Goal: Task Accomplishment & Management: Manage account settings

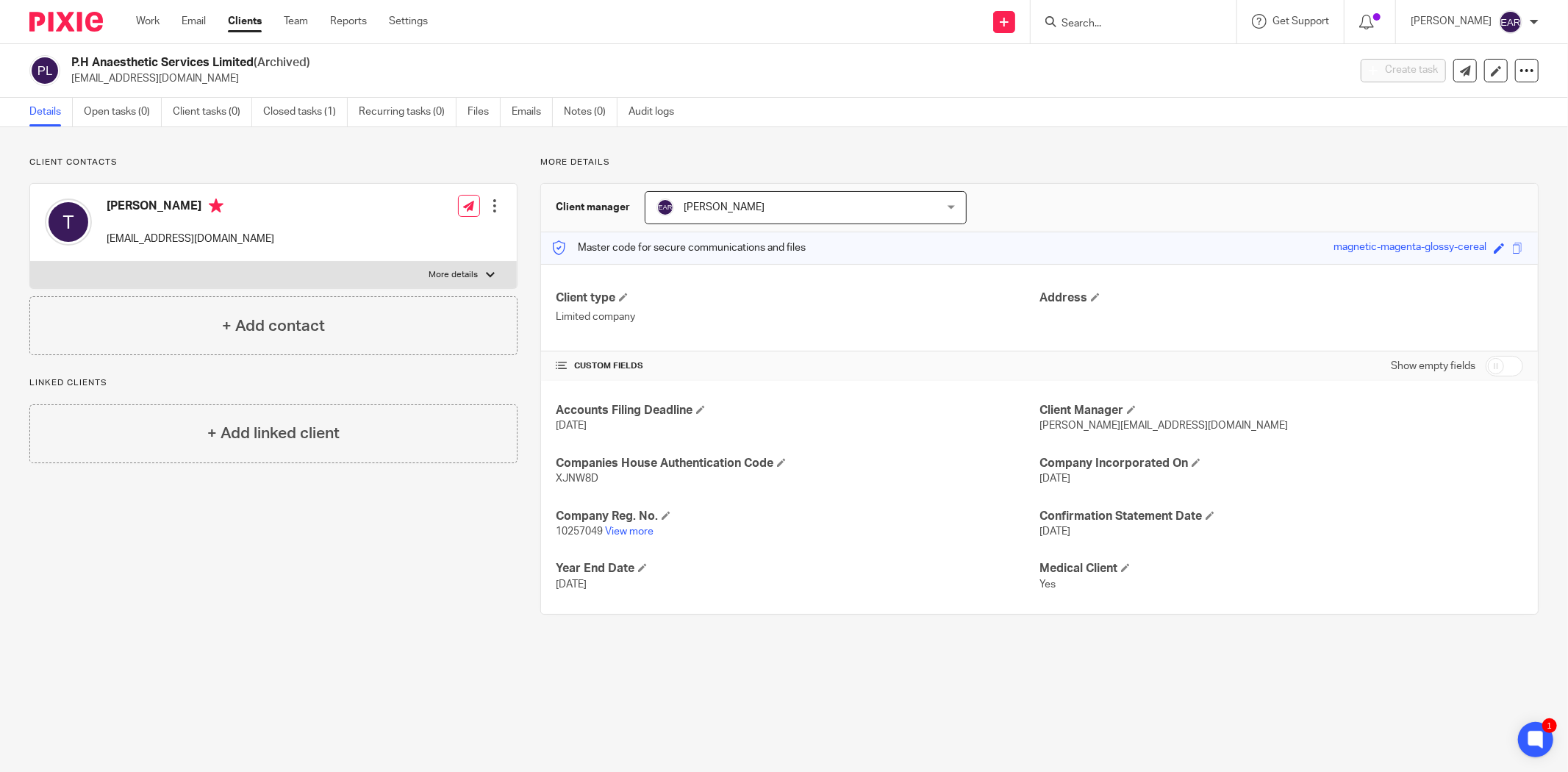
click at [1110, 22] on input "Search" at bounding box center [1126, 24] width 132 height 13
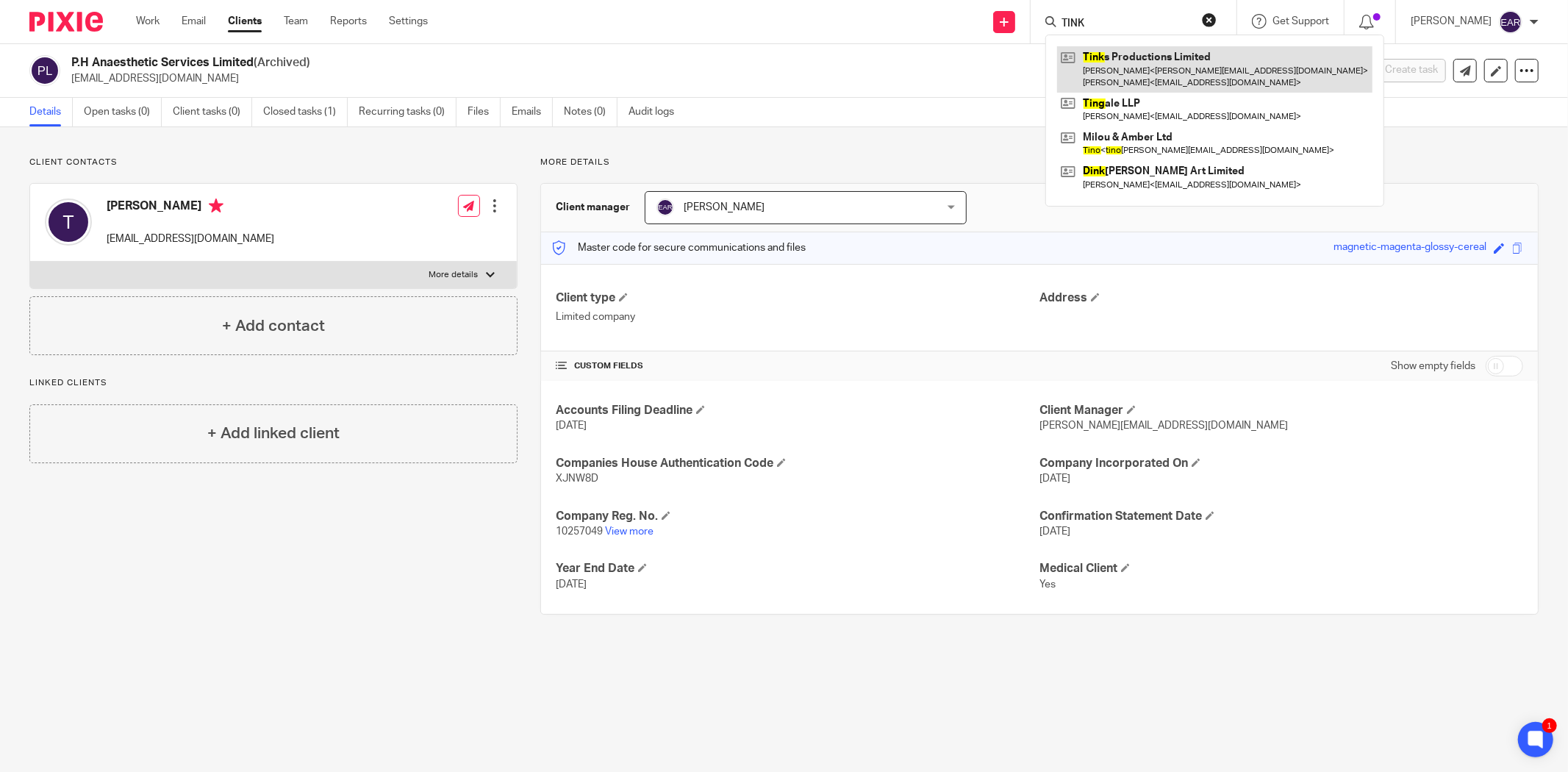
type input "TINK"
click at [1128, 61] on link at bounding box center [1215, 69] width 316 height 45
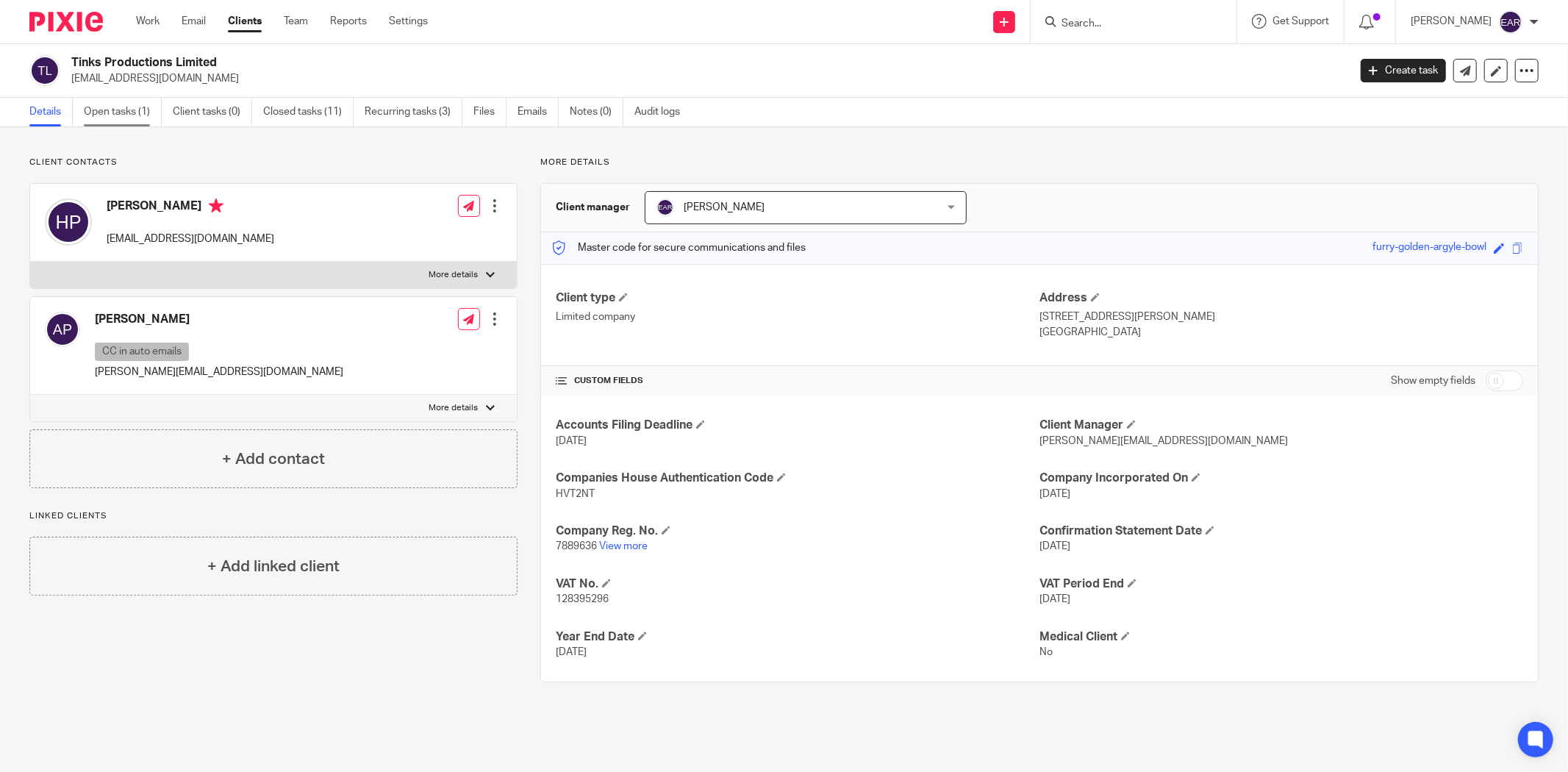
click at [125, 105] on link "Open tasks (1)" at bounding box center [122, 111] width 78 height 29
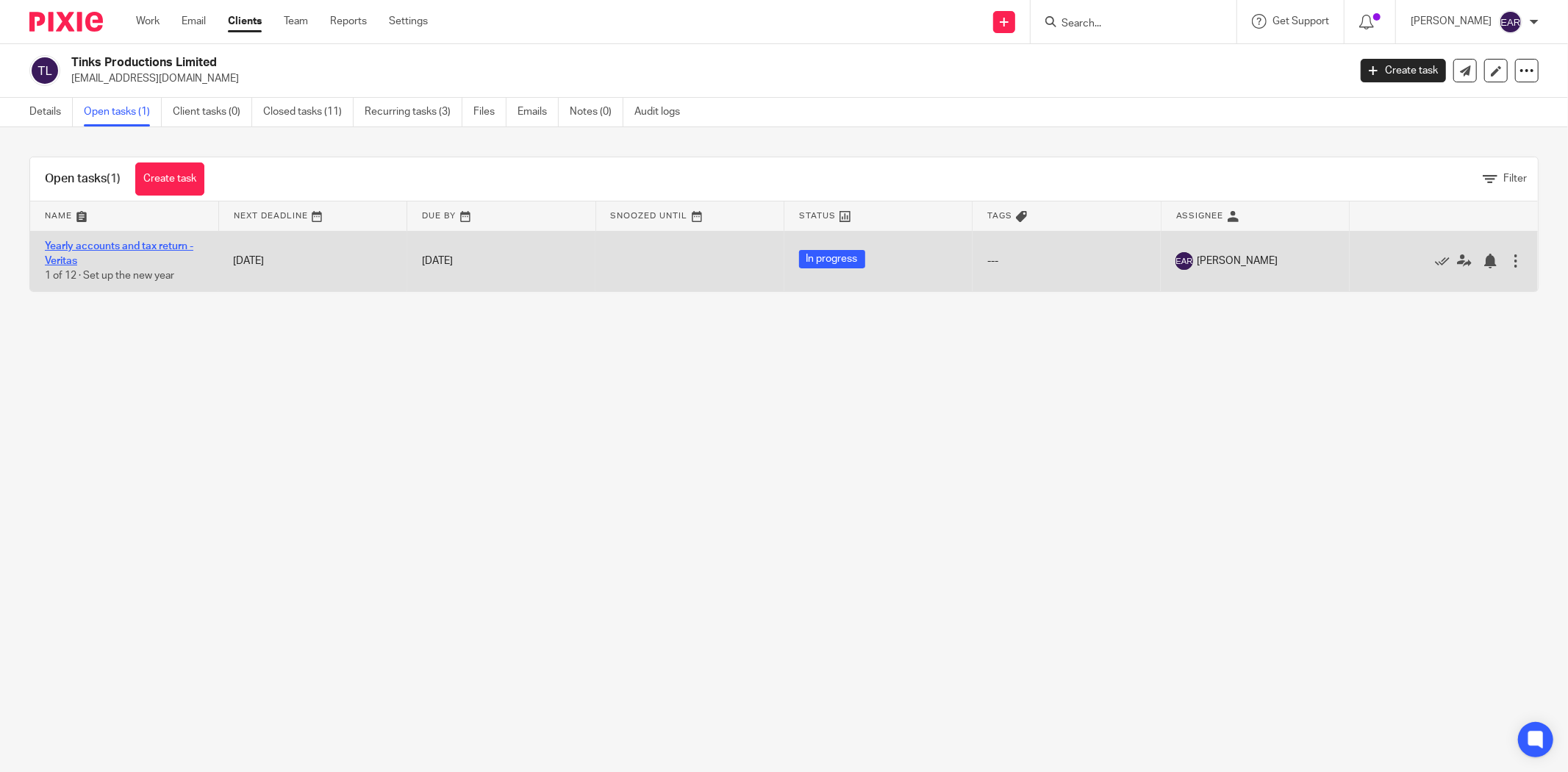
click at [118, 246] on link "Yearly accounts and tax return - Veritas" at bounding box center [118, 253] width 149 height 25
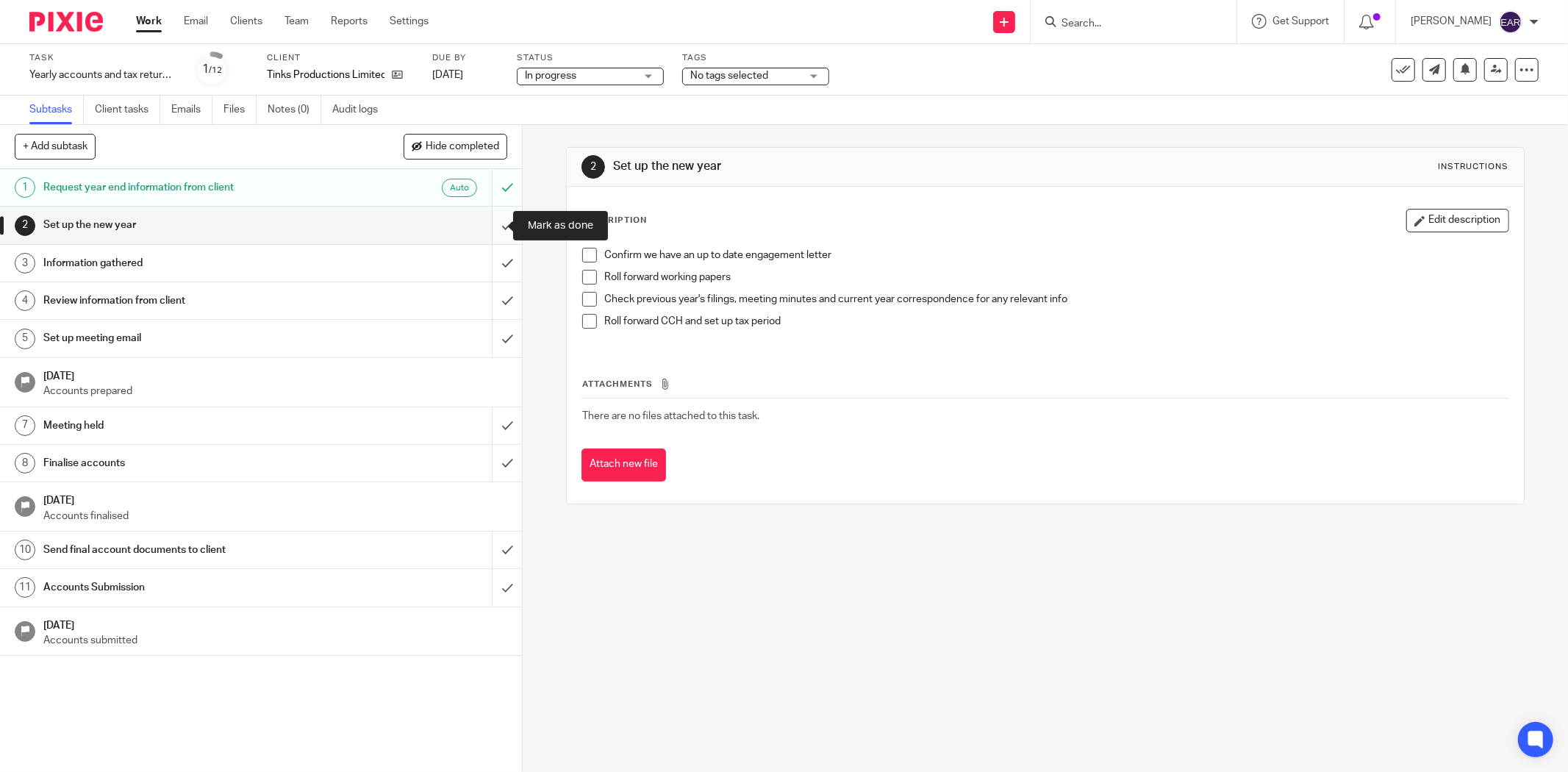
click at [494, 226] on input "submit" at bounding box center [260, 225] width 522 height 36
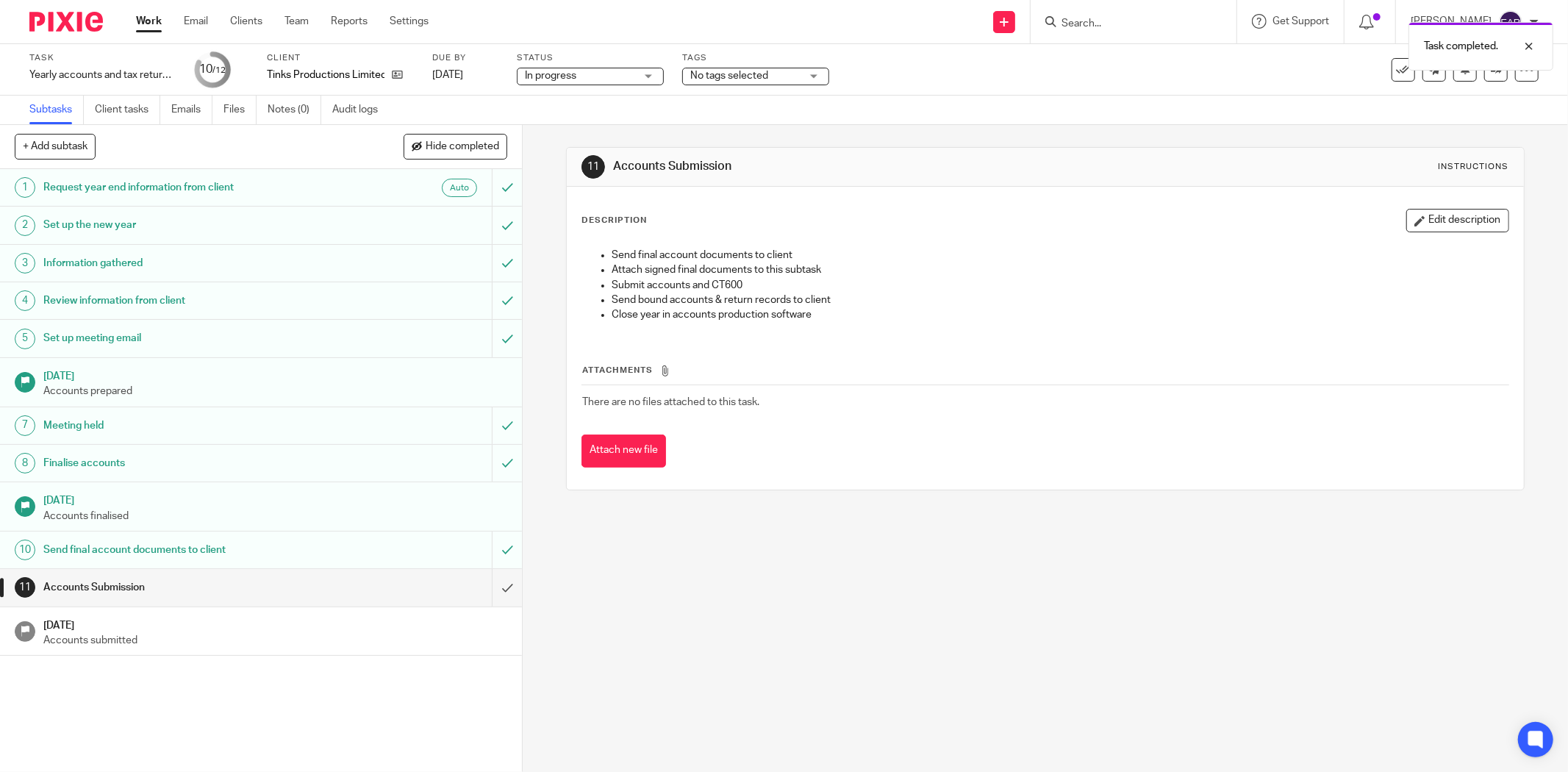
click at [1062, 23] on div "Task completed." at bounding box center [1170, 42] width 770 height 56
click at [1063, 18] on input "Search" at bounding box center [1126, 24] width 132 height 13
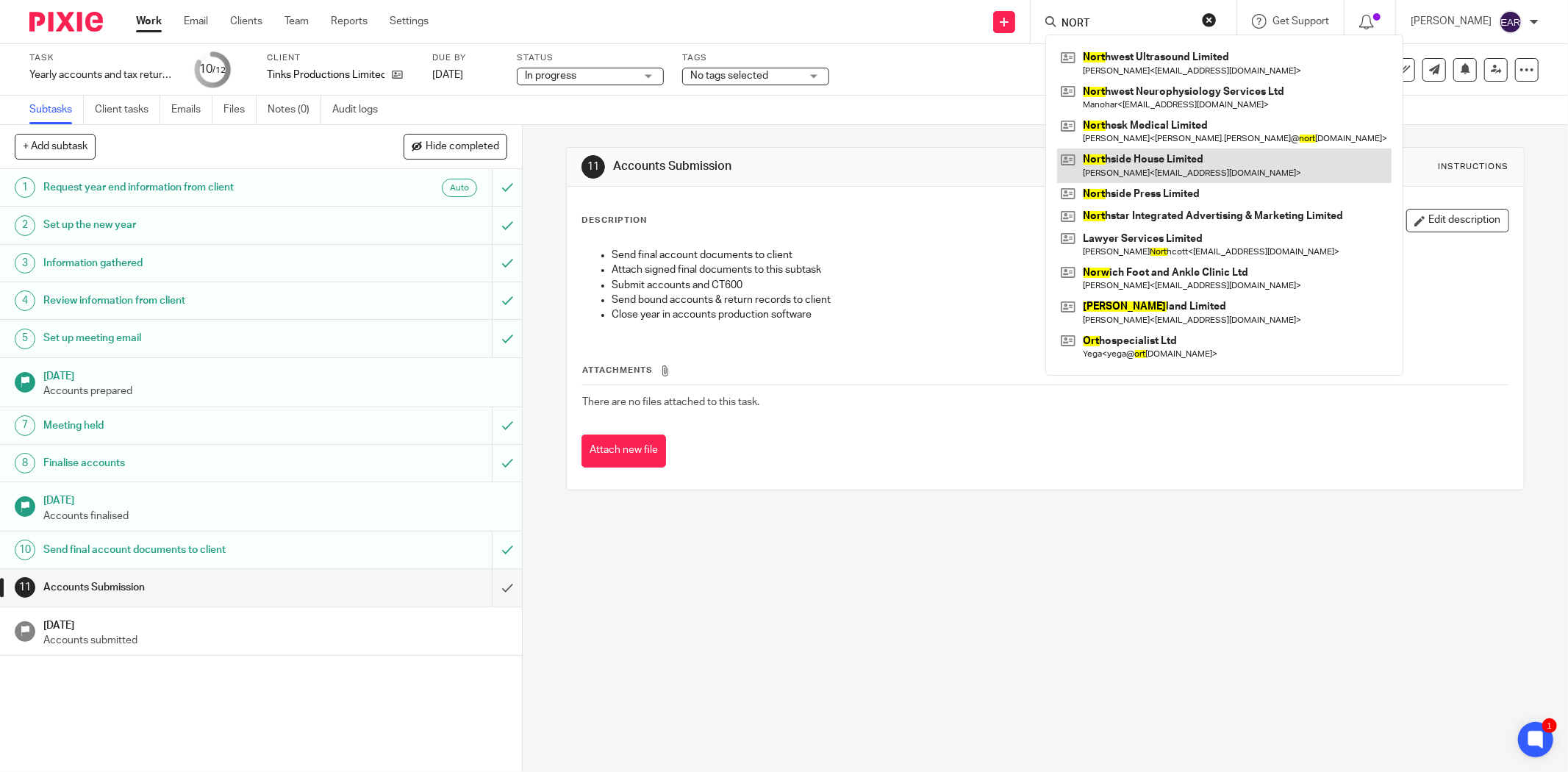
type input "NORT"
click at [1111, 168] on link at bounding box center [1224, 166] width 334 height 34
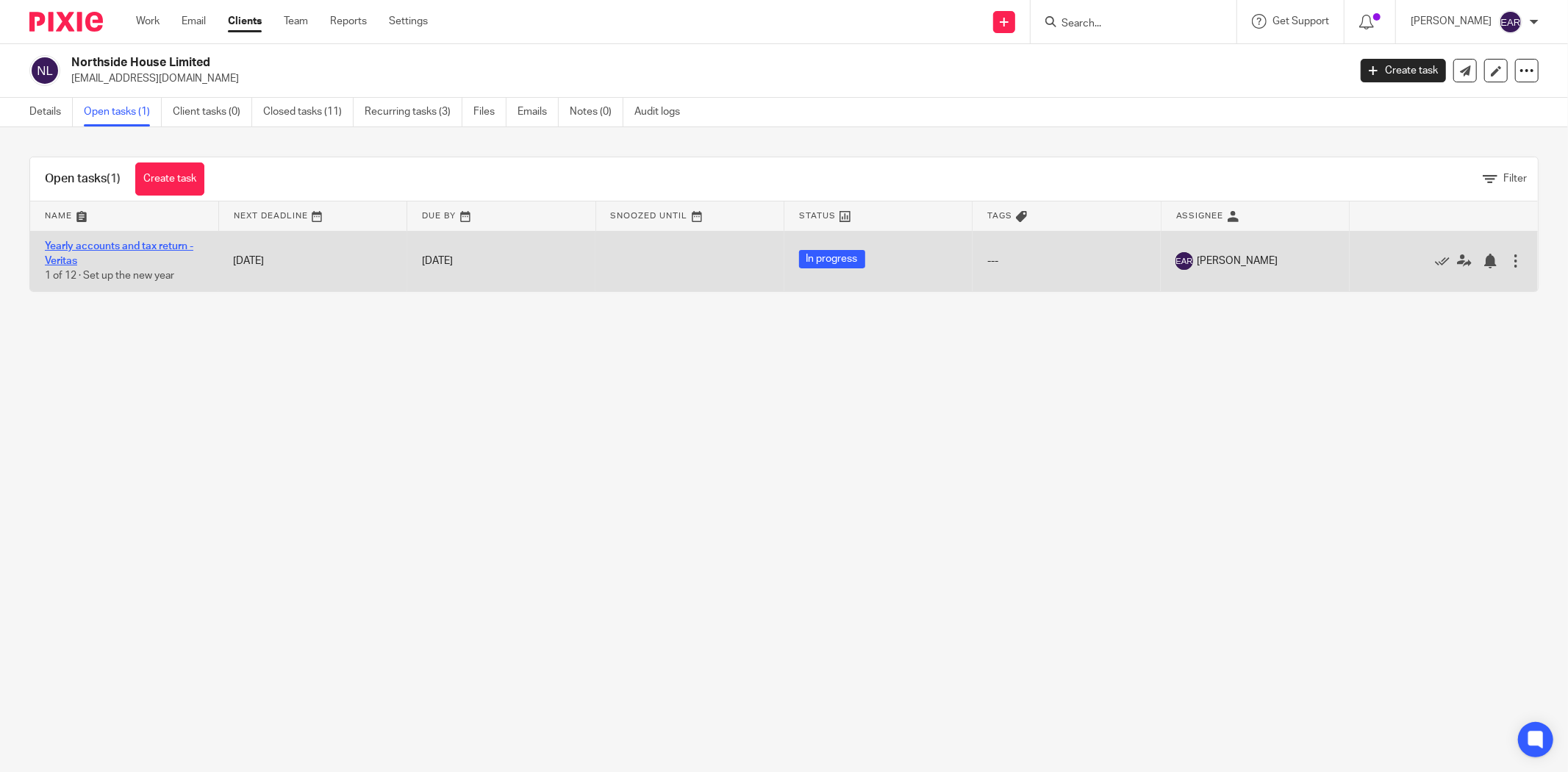
click at [83, 244] on link "Yearly accounts and tax return - Veritas" at bounding box center [118, 253] width 149 height 25
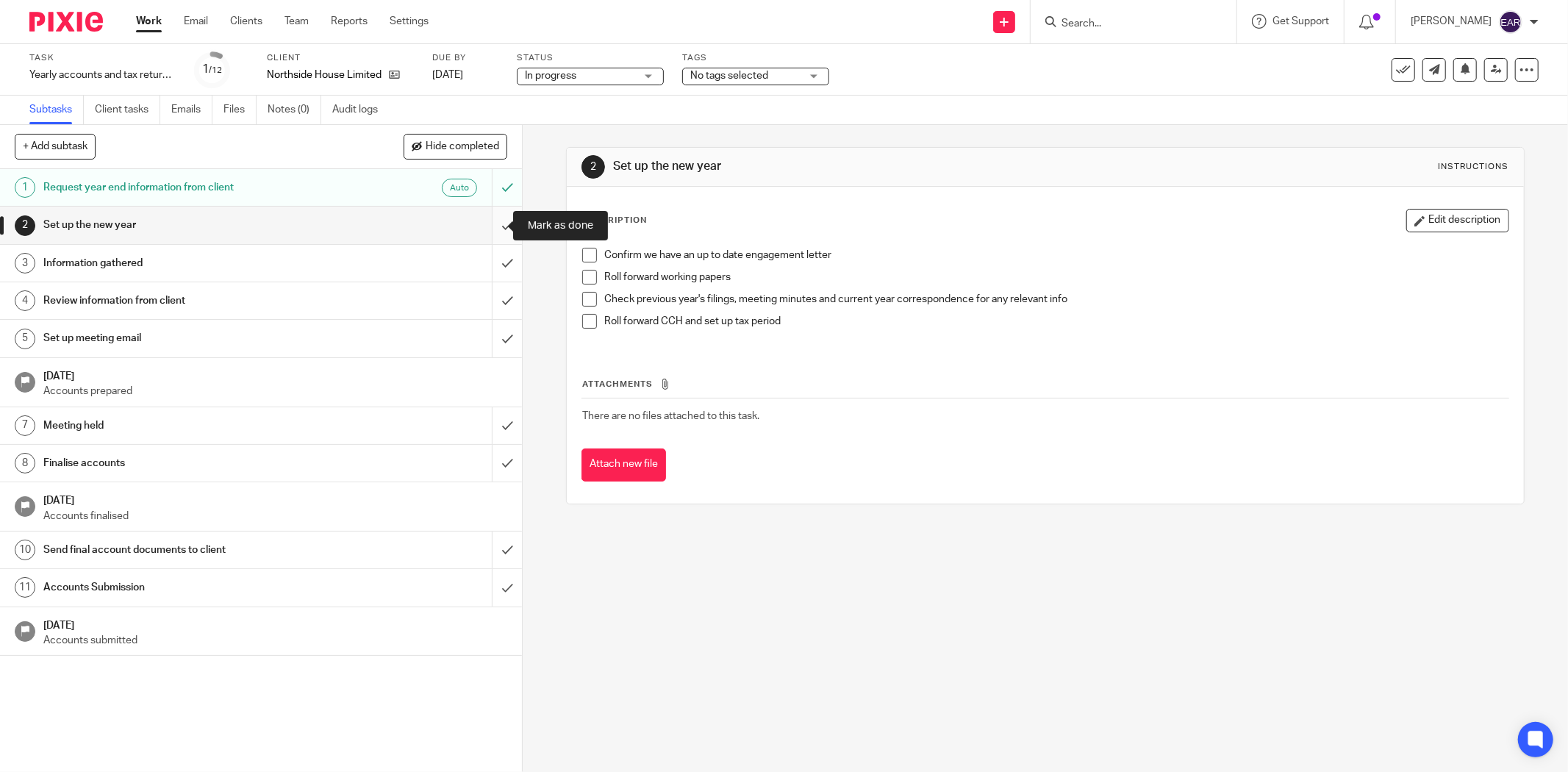
click at [493, 224] on input "submit" at bounding box center [260, 225] width 522 height 36
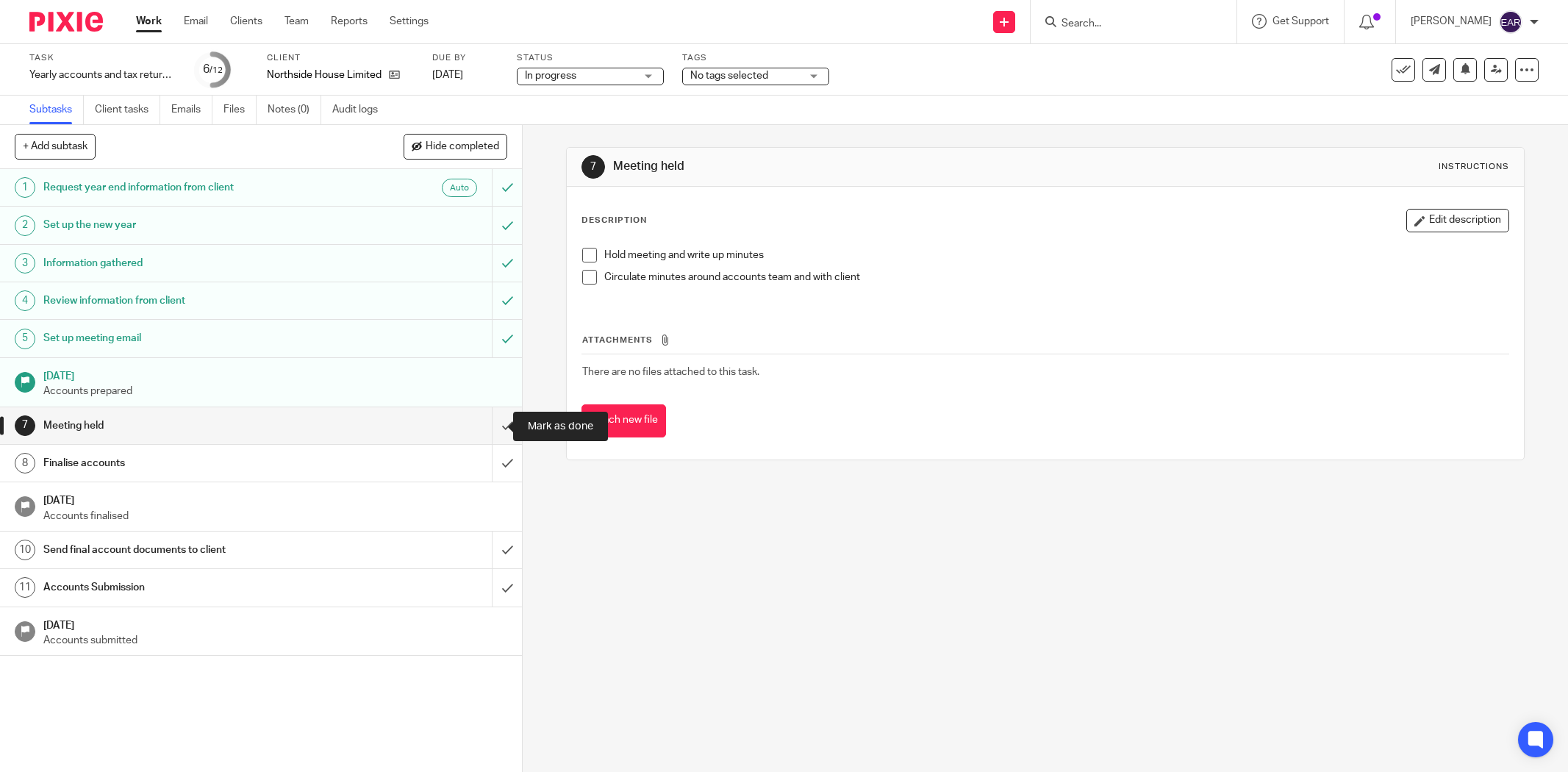
click at [491, 426] on input "submit" at bounding box center [260, 425] width 522 height 36
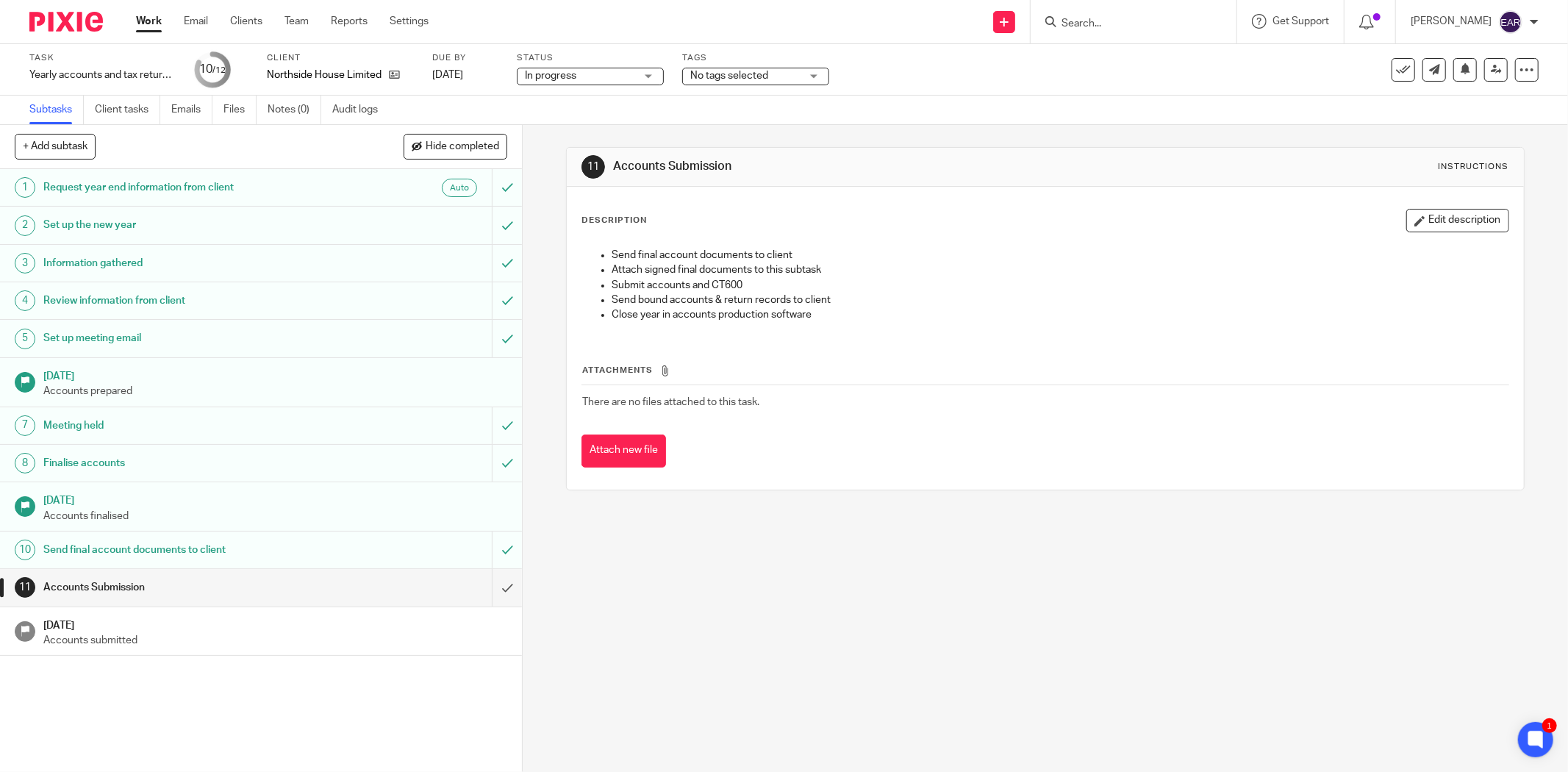
click at [1060, 22] on input "Search" at bounding box center [1126, 24] width 132 height 13
type input "ZAN"
click at [1092, 71] on link at bounding box center [1181, 63] width 249 height 34
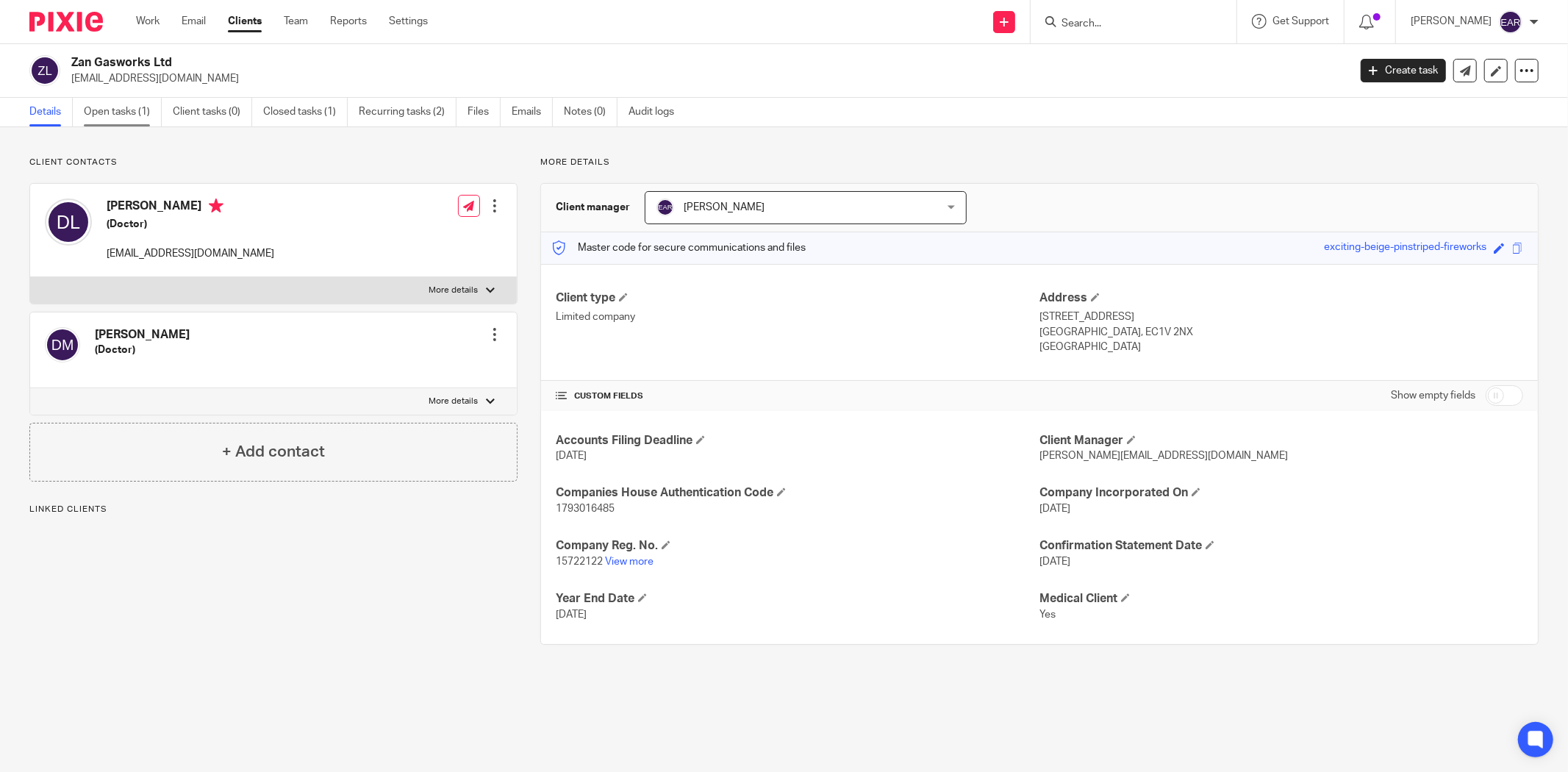
click at [132, 108] on link "Open tasks (1)" at bounding box center [122, 111] width 78 height 29
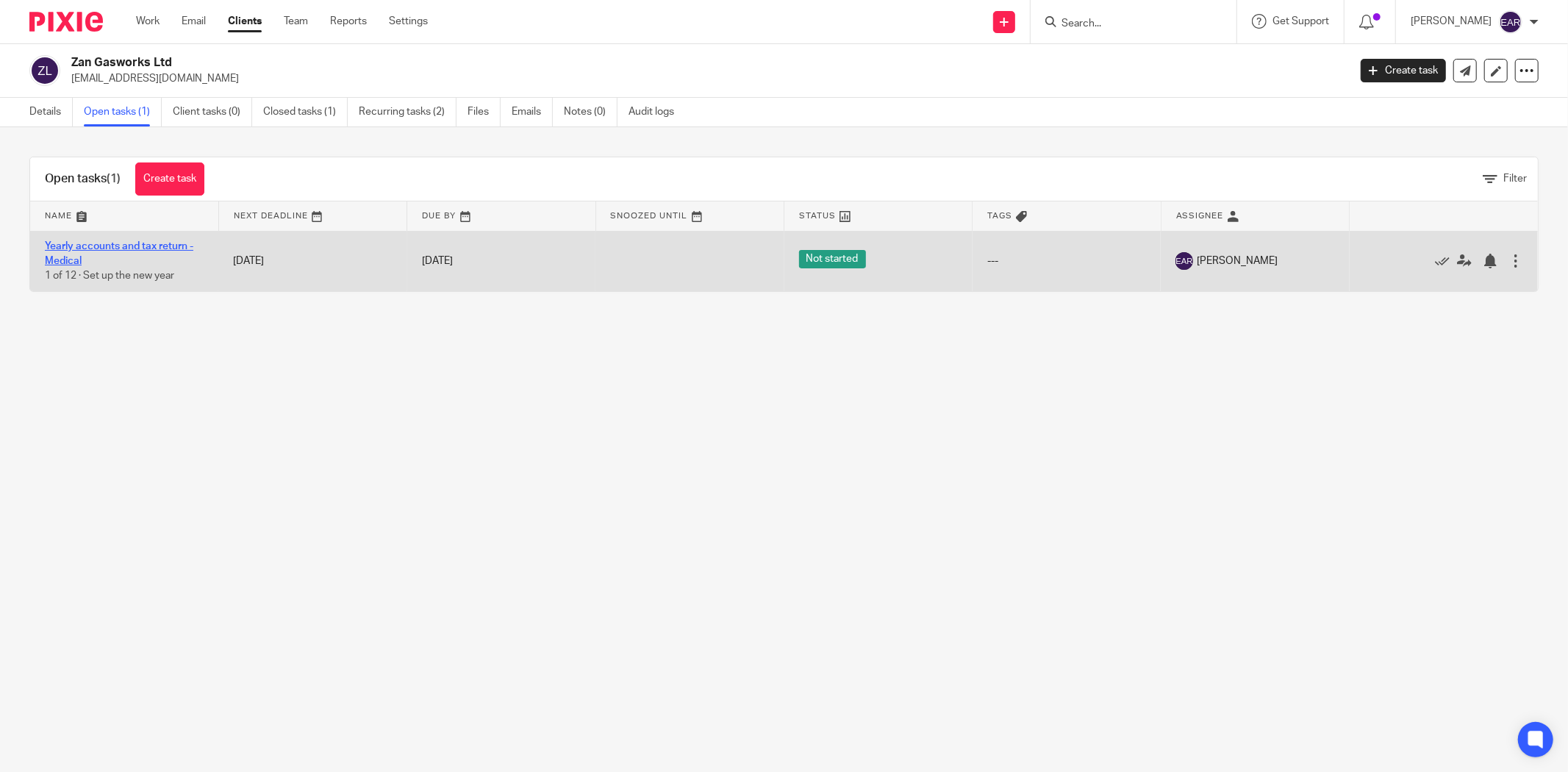
click at [170, 244] on link "Yearly accounts and tax return -Medical" at bounding box center [118, 253] width 149 height 25
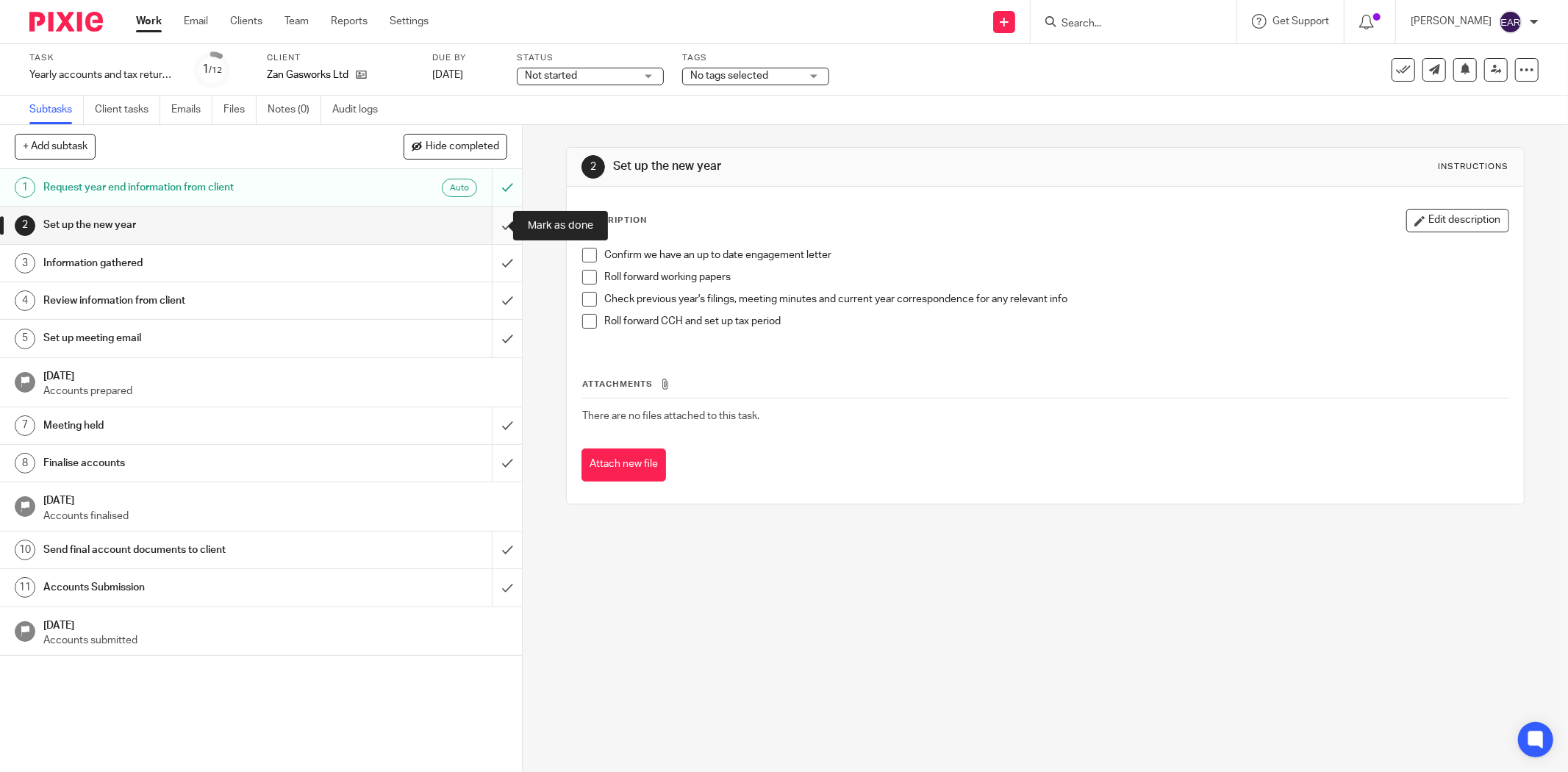
click at [491, 219] on input "submit" at bounding box center [260, 225] width 522 height 36
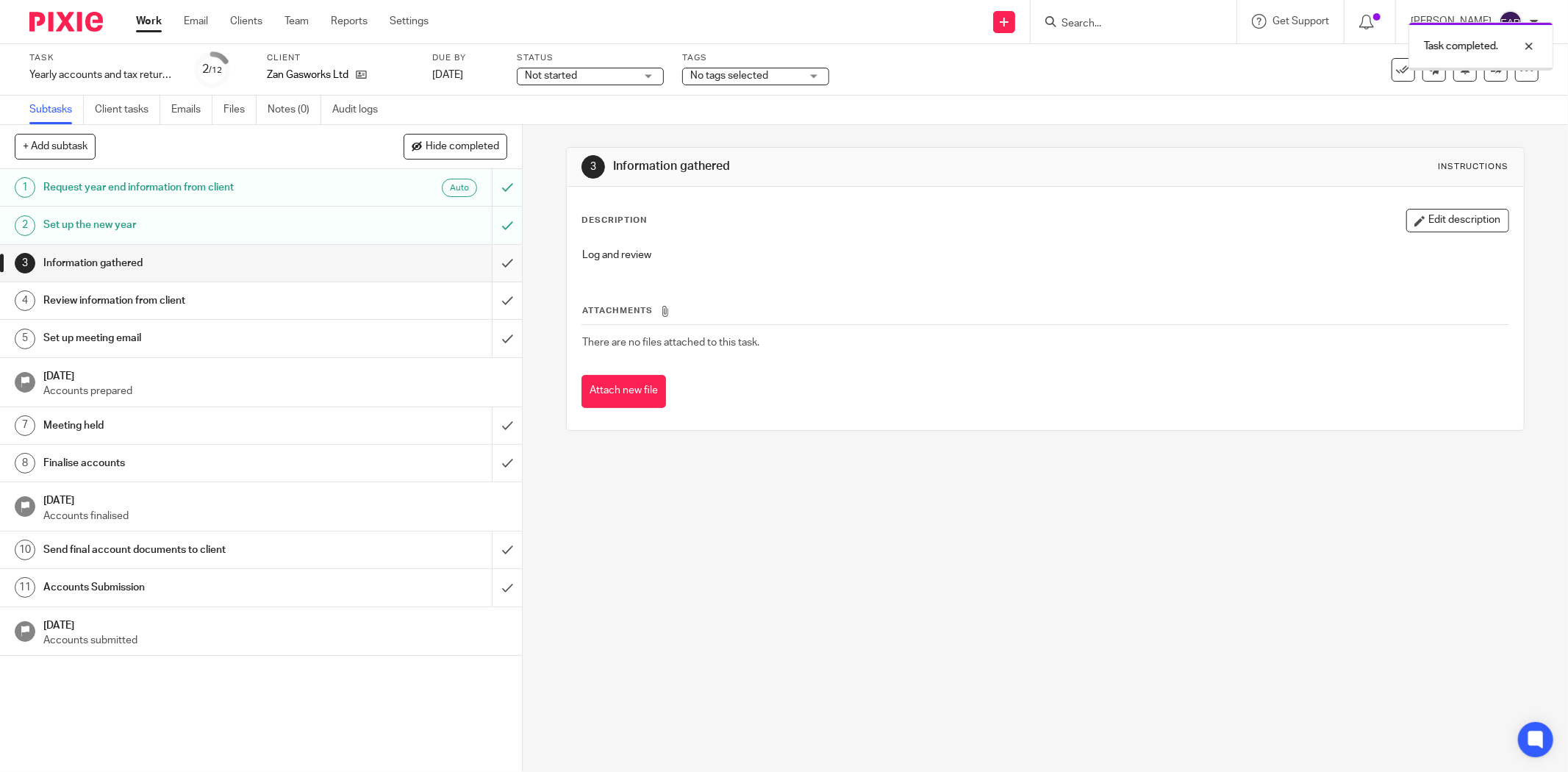
click at [489, 267] on input "submit" at bounding box center [260, 262] width 522 height 36
